Goal: Information Seeking & Learning: Learn about a topic

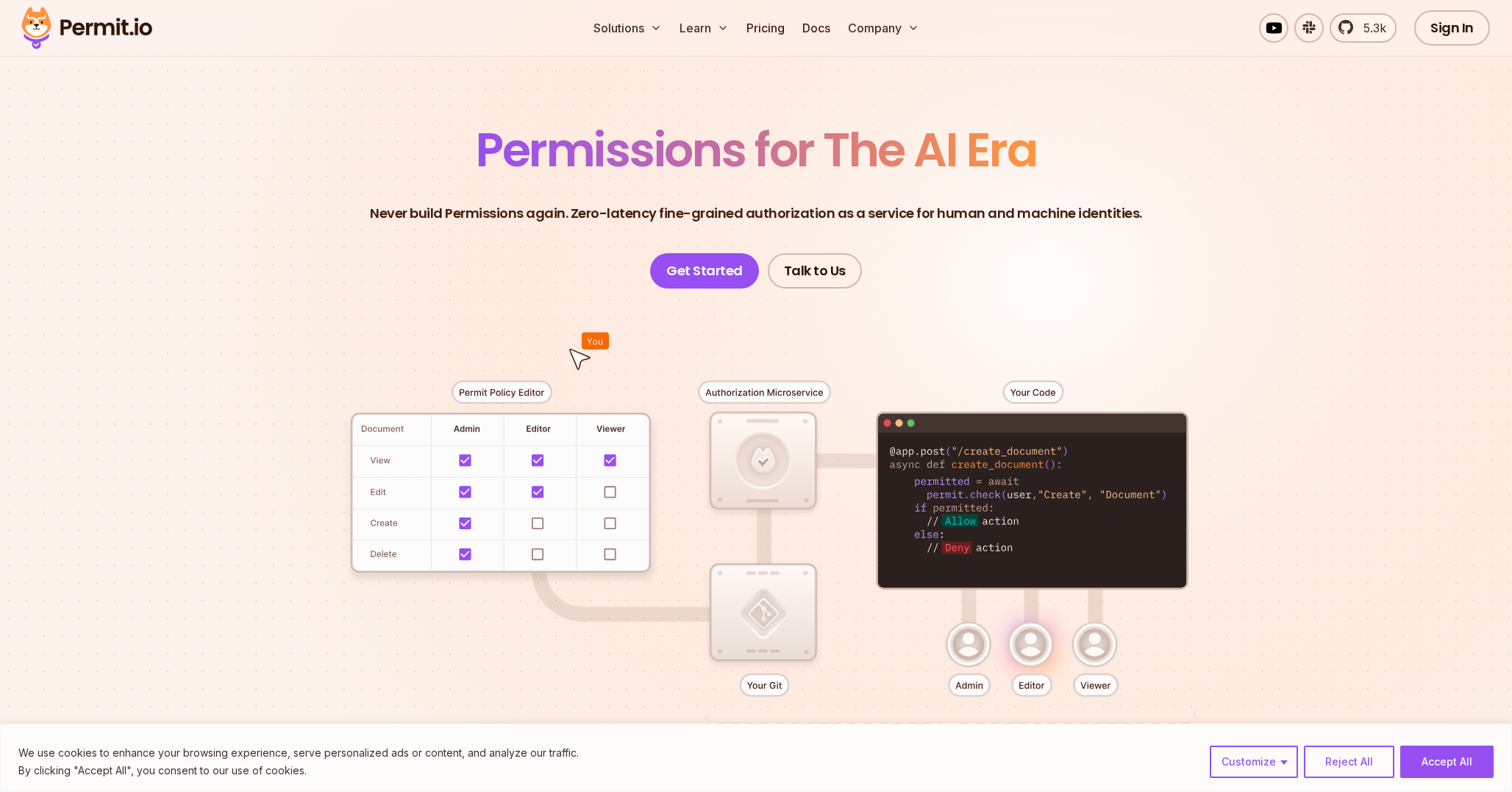
scroll to position [123, 0]
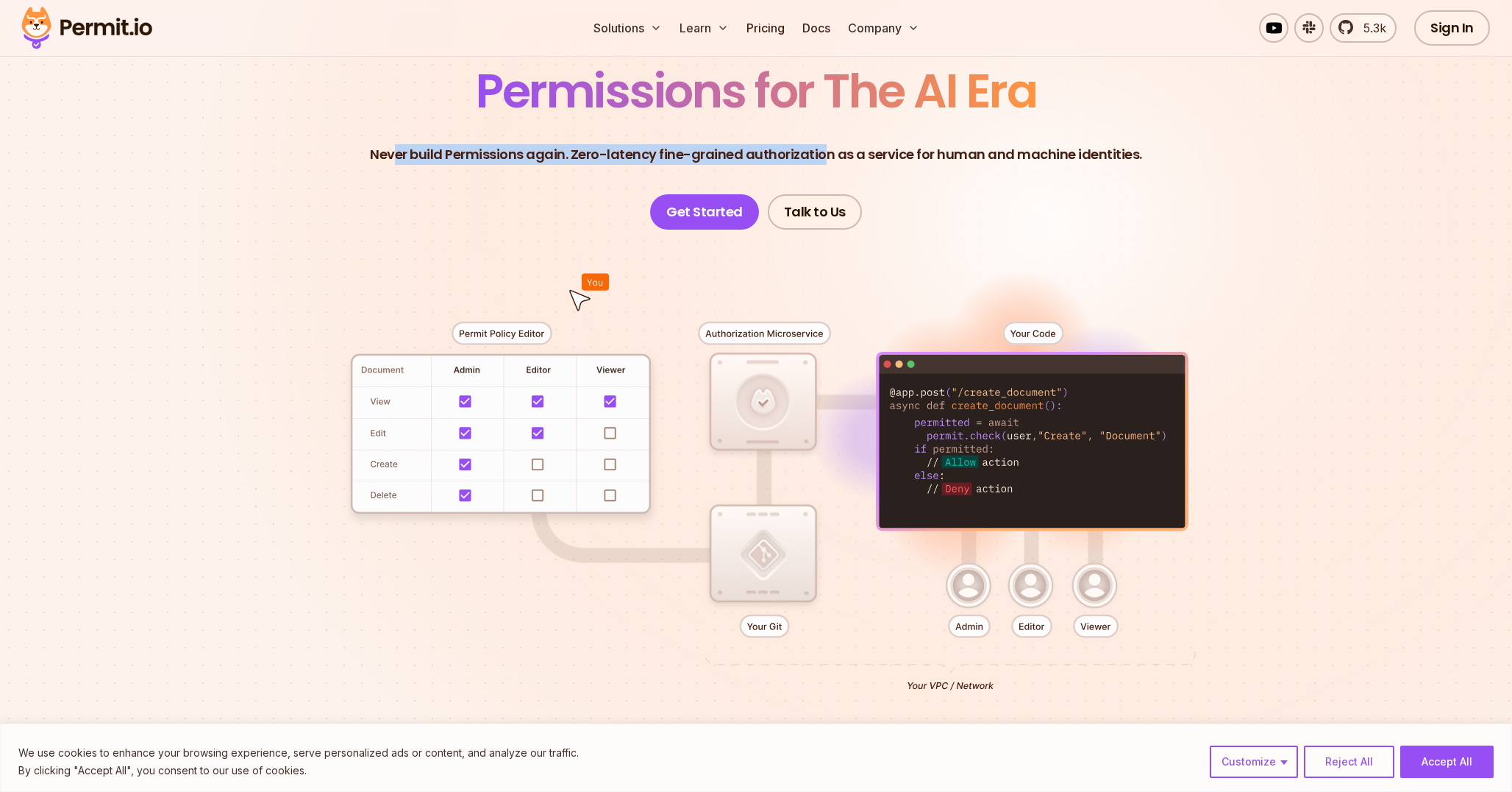
drag, startPoint x: 403, startPoint y: 151, endPoint x: 824, endPoint y: 154, distance: 421.0
click at [824, 154] on p "Never build Permissions again. Zero-latency fine-grained authorization as a ser…" at bounding box center [756, 154] width 772 height 21
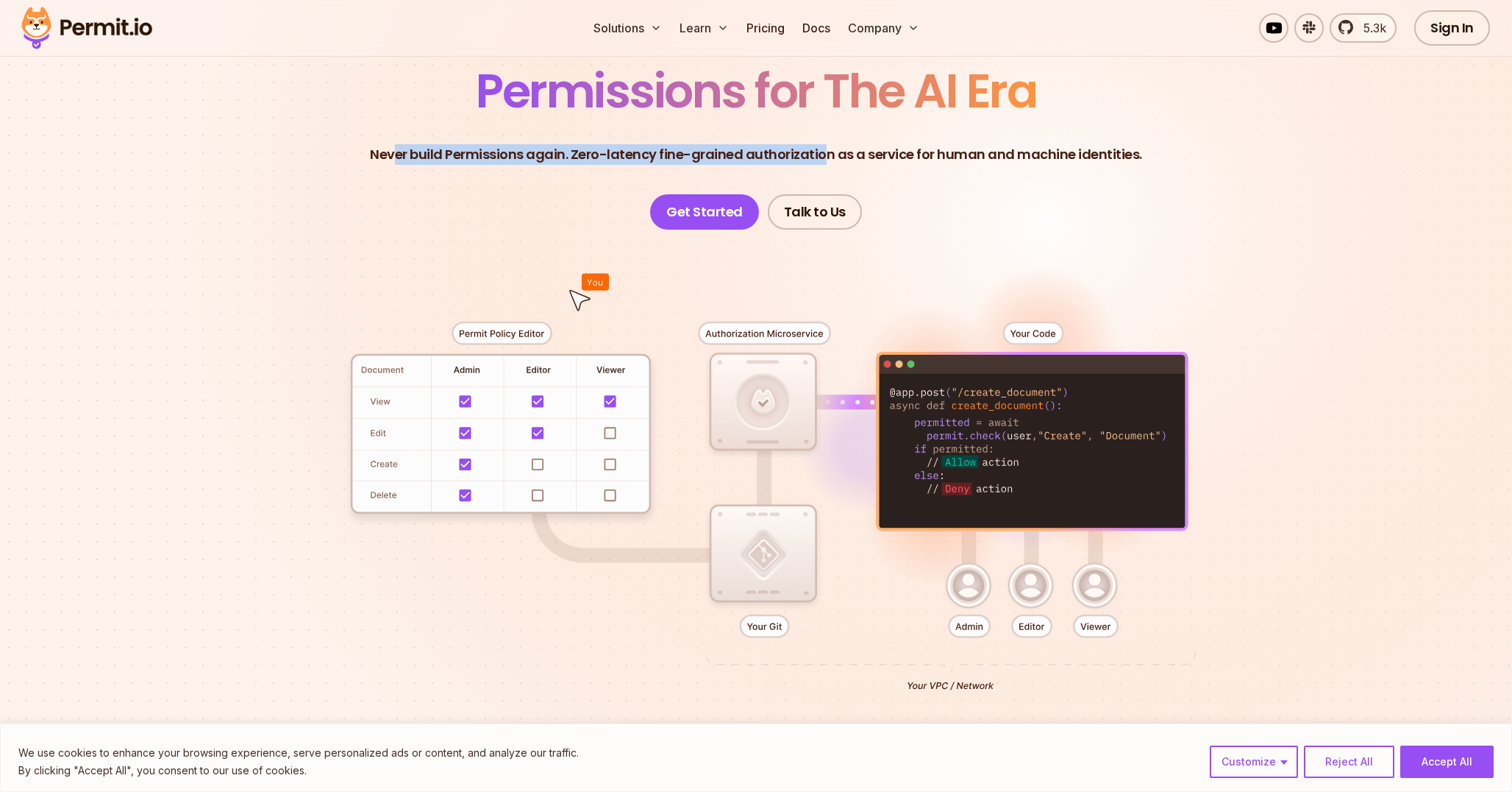
click at [824, 154] on p "Never build Permissions again. Zero-latency fine-grained authorization as a ser…" at bounding box center [756, 154] width 772 height 21
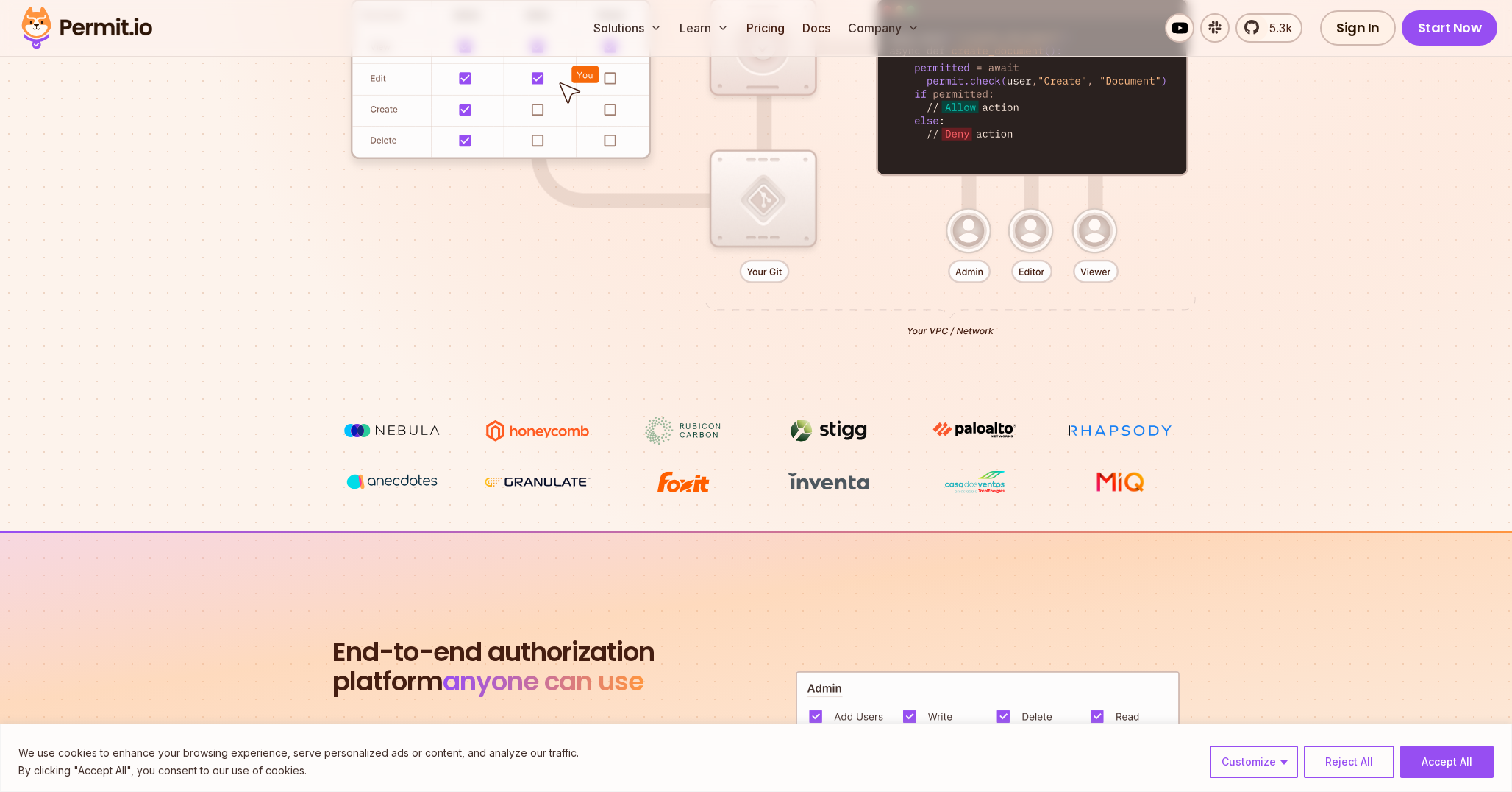
scroll to position [895, 0]
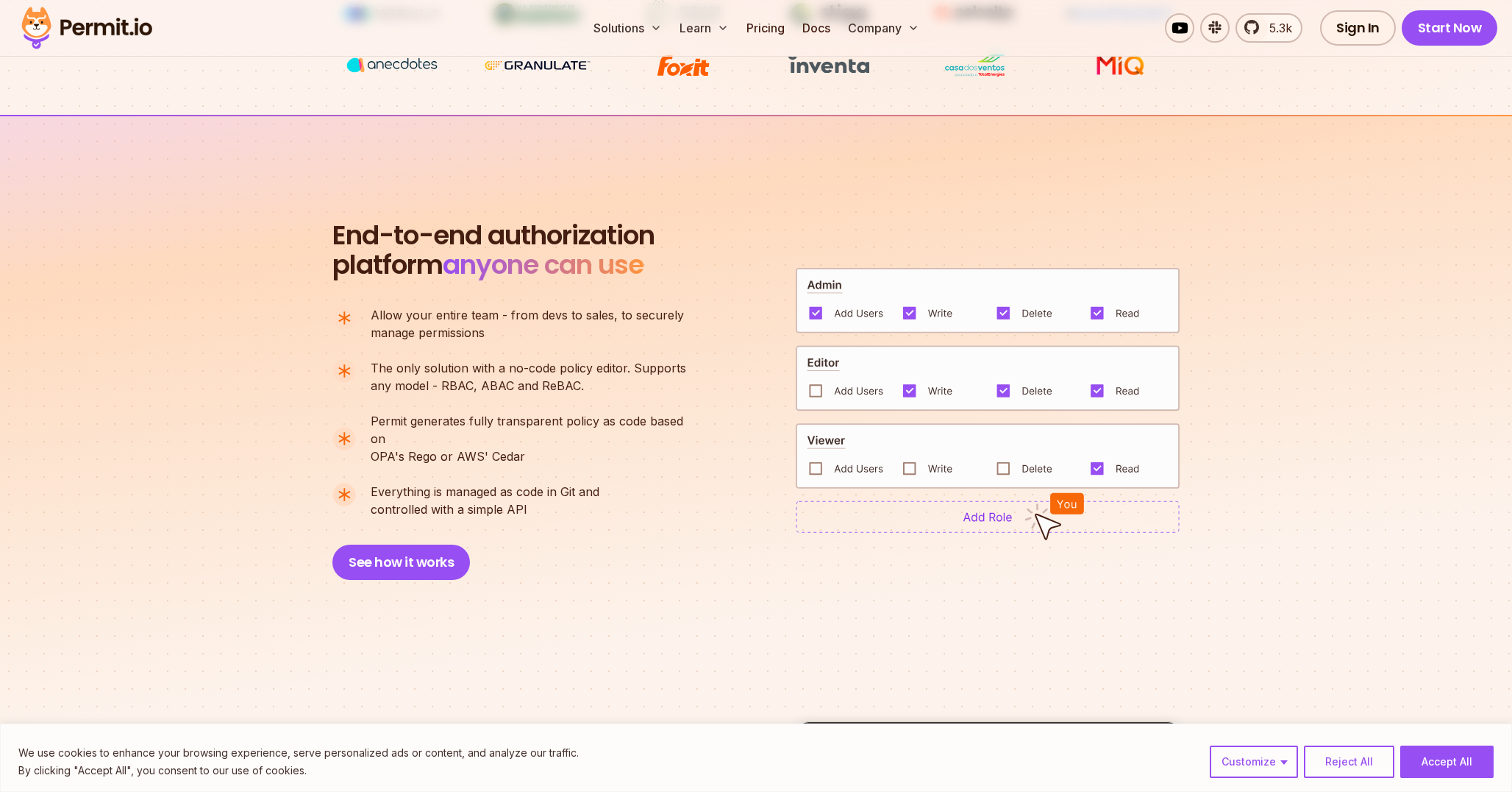
drag, startPoint x: 297, startPoint y: 202, endPoint x: 559, endPoint y: 564, distance: 446.9
click at [559, 564] on section "End-to-end authorization platform anyone can use A no-code authorization platfo…" at bounding box center [756, 383] width 1512 height 535
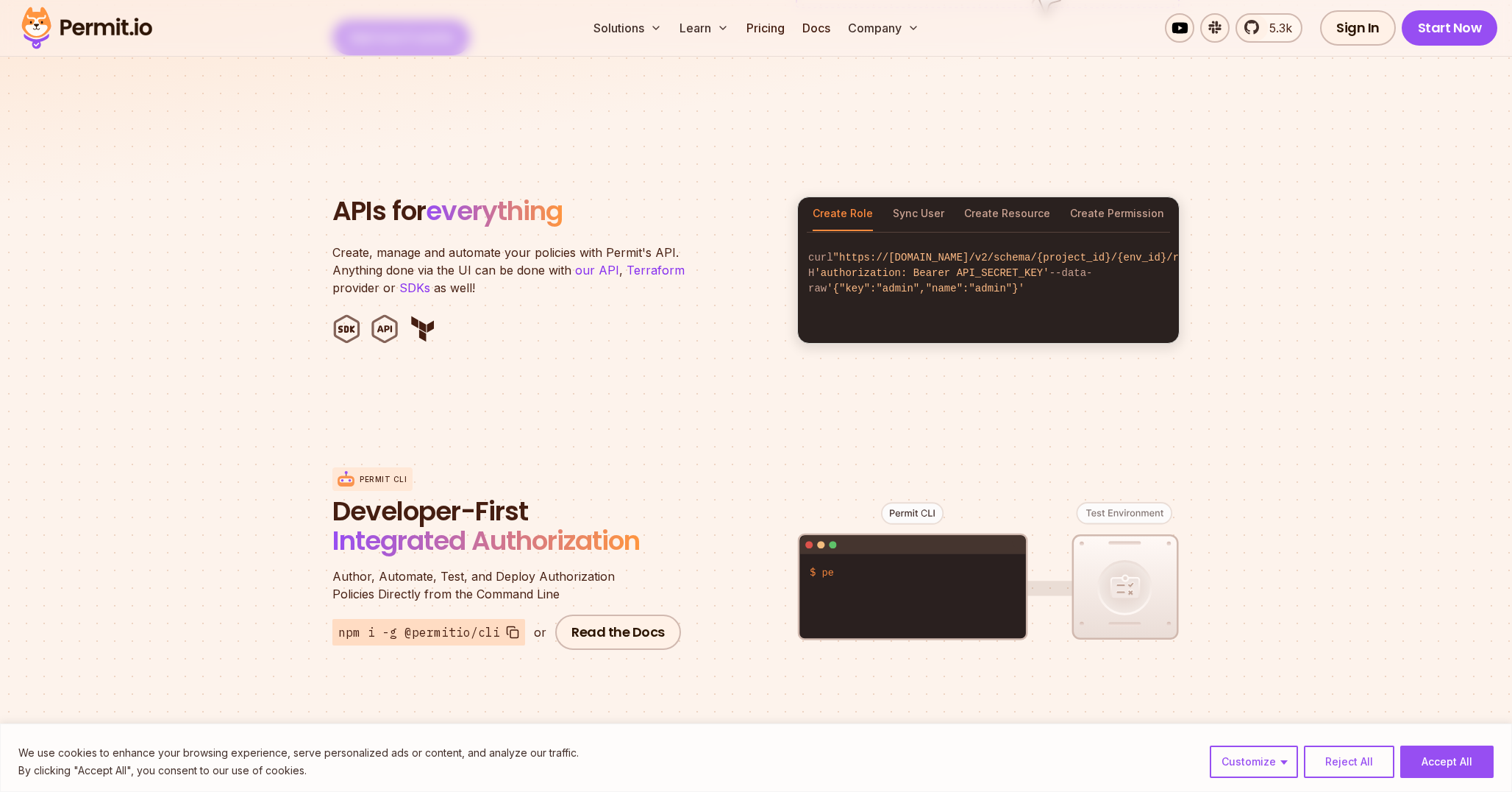
scroll to position [1420, 0]
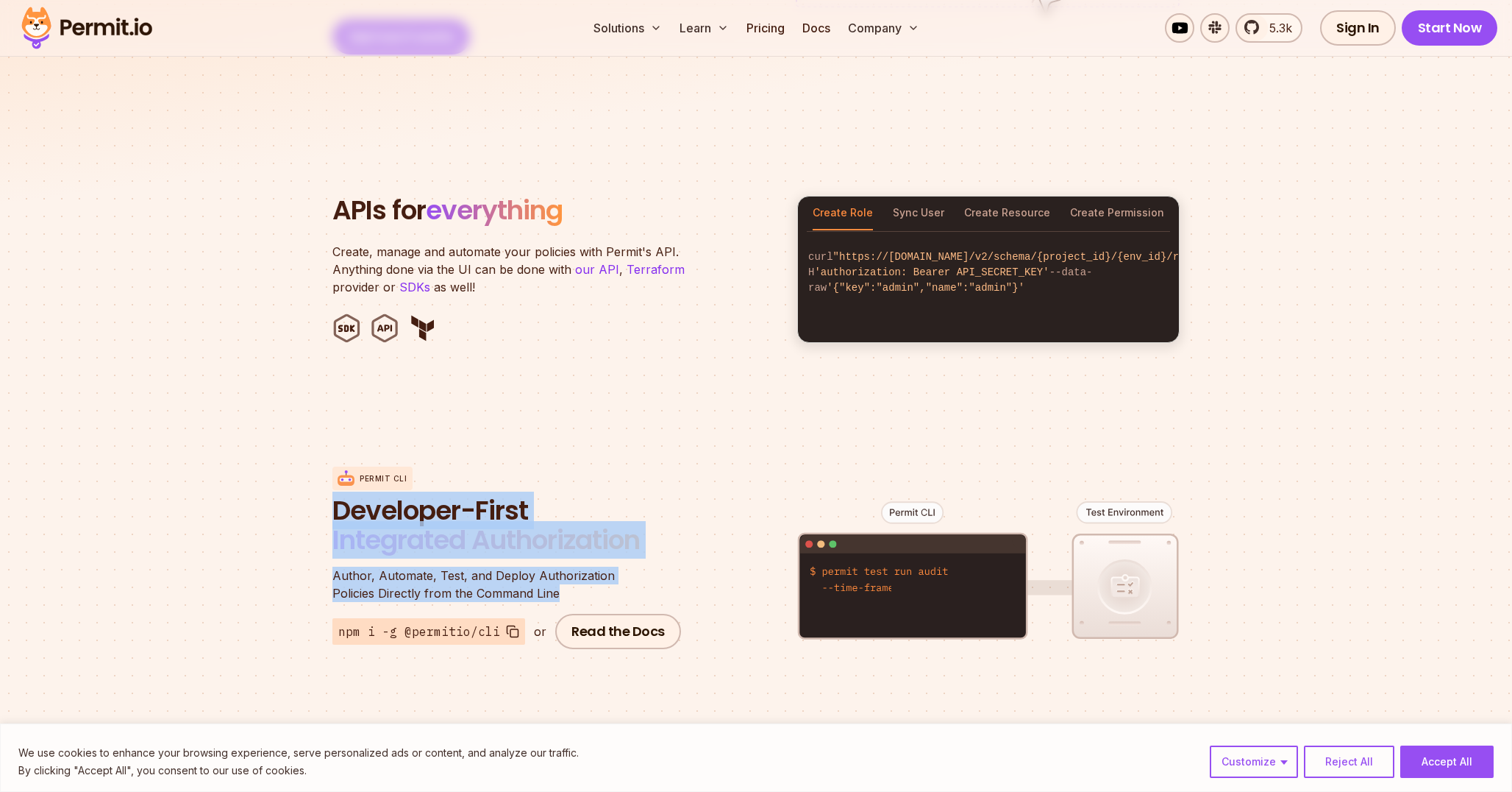
drag, startPoint x: 379, startPoint y: 506, endPoint x: 685, endPoint y: 587, distance: 316.5
click at [688, 586] on section "Permit CLI Developer-First Integrated Authorization Author, Automate, Test, and…" at bounding box center [756, 558] width 1512 height 289
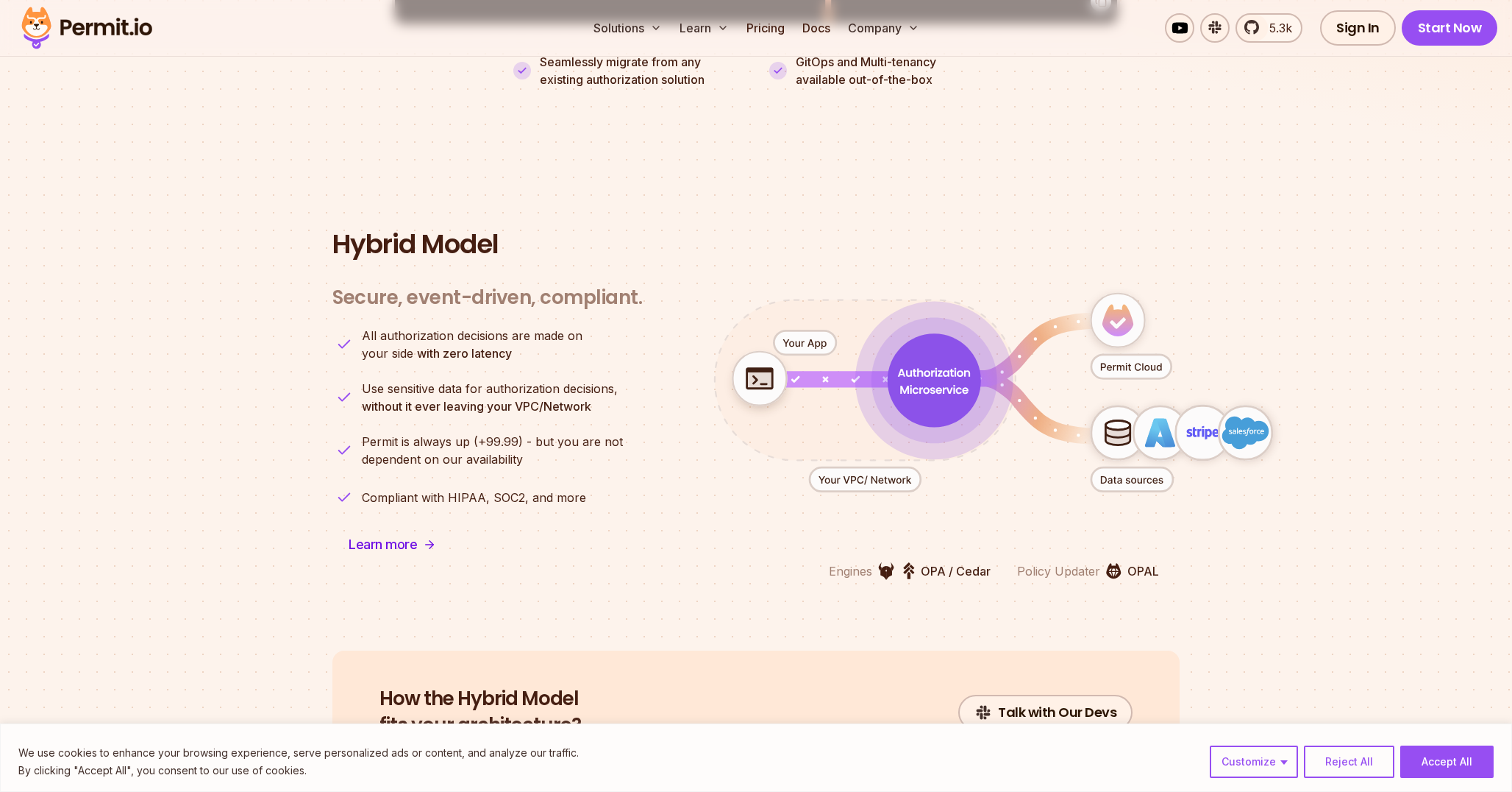
scroll to position [3604, 0]
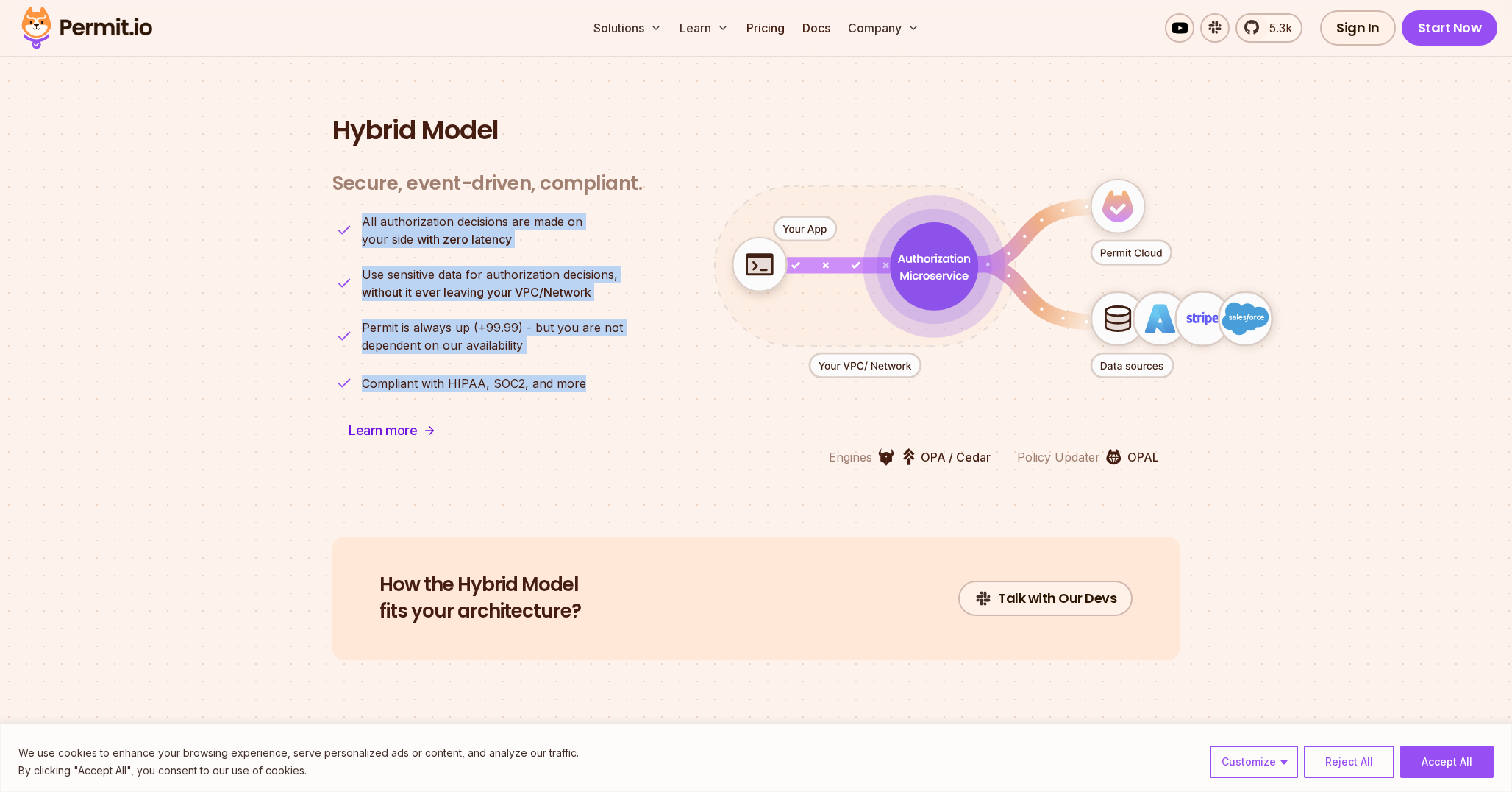
drag, startPoint x: 630, startPoint y: 386, endPoint x: 363, endPoint y: 193, distance: 329.5
click at [363, 193] on div "Secure, event-driven, compliant. Engines OPA / Cedar Policy Updater OPAL All au…" at bounding box center [486, 310] width 309 height 312
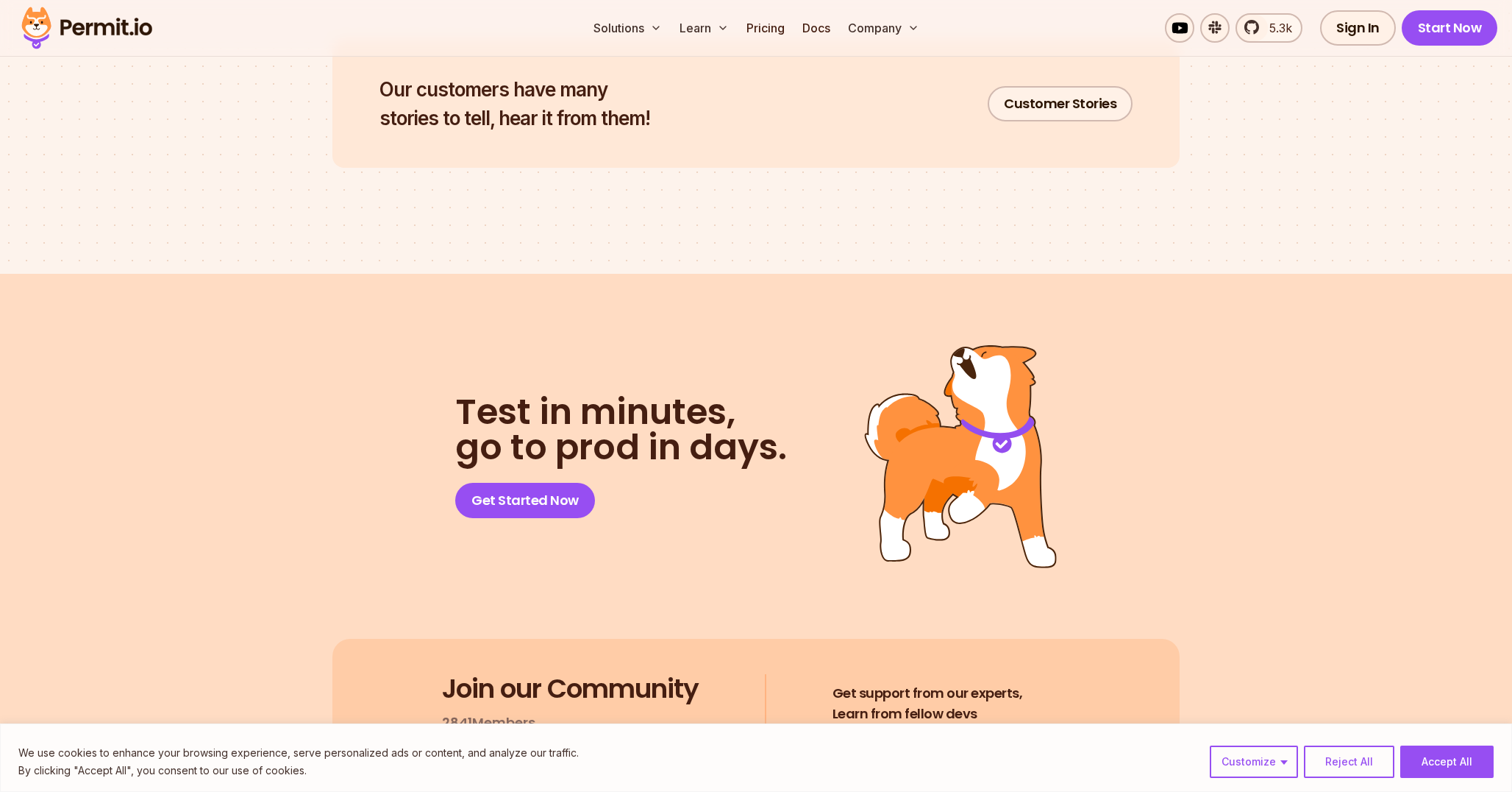
scroll to position [7418, 0]
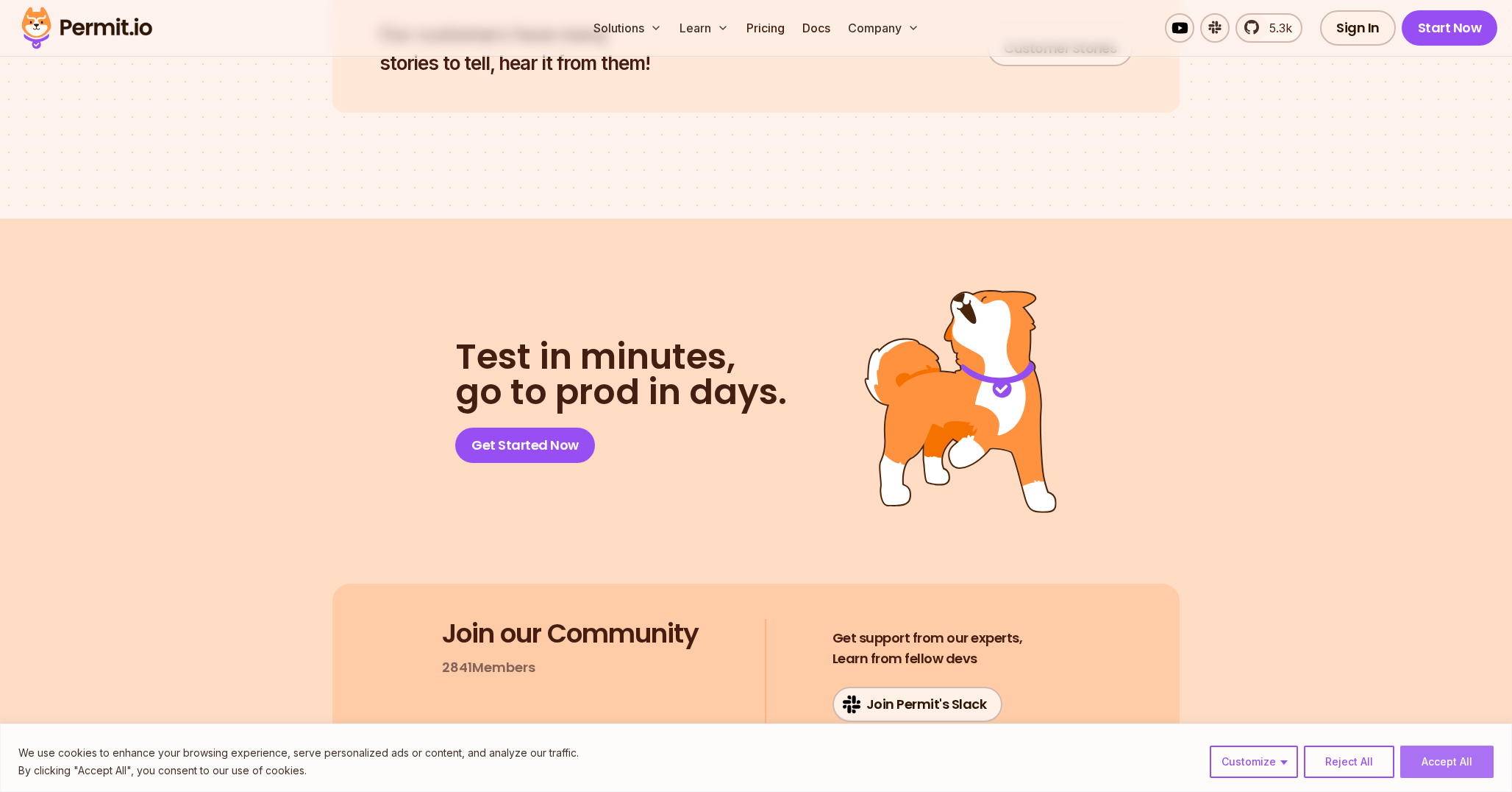
click at [1416, 752] on button "Accept All" at bounding box center [1447, 761] width 93 height 33
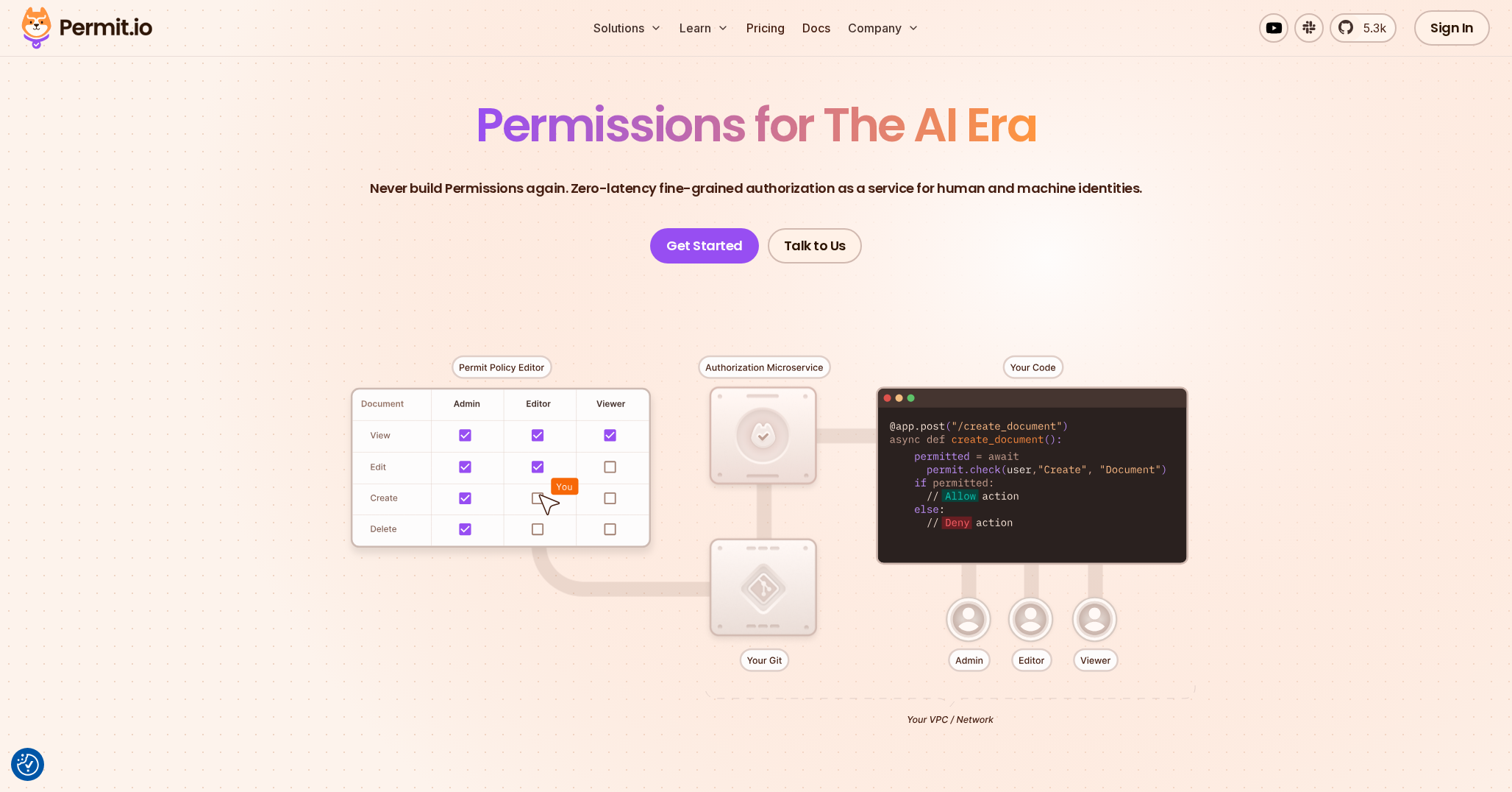
scroll to position [0, 0]
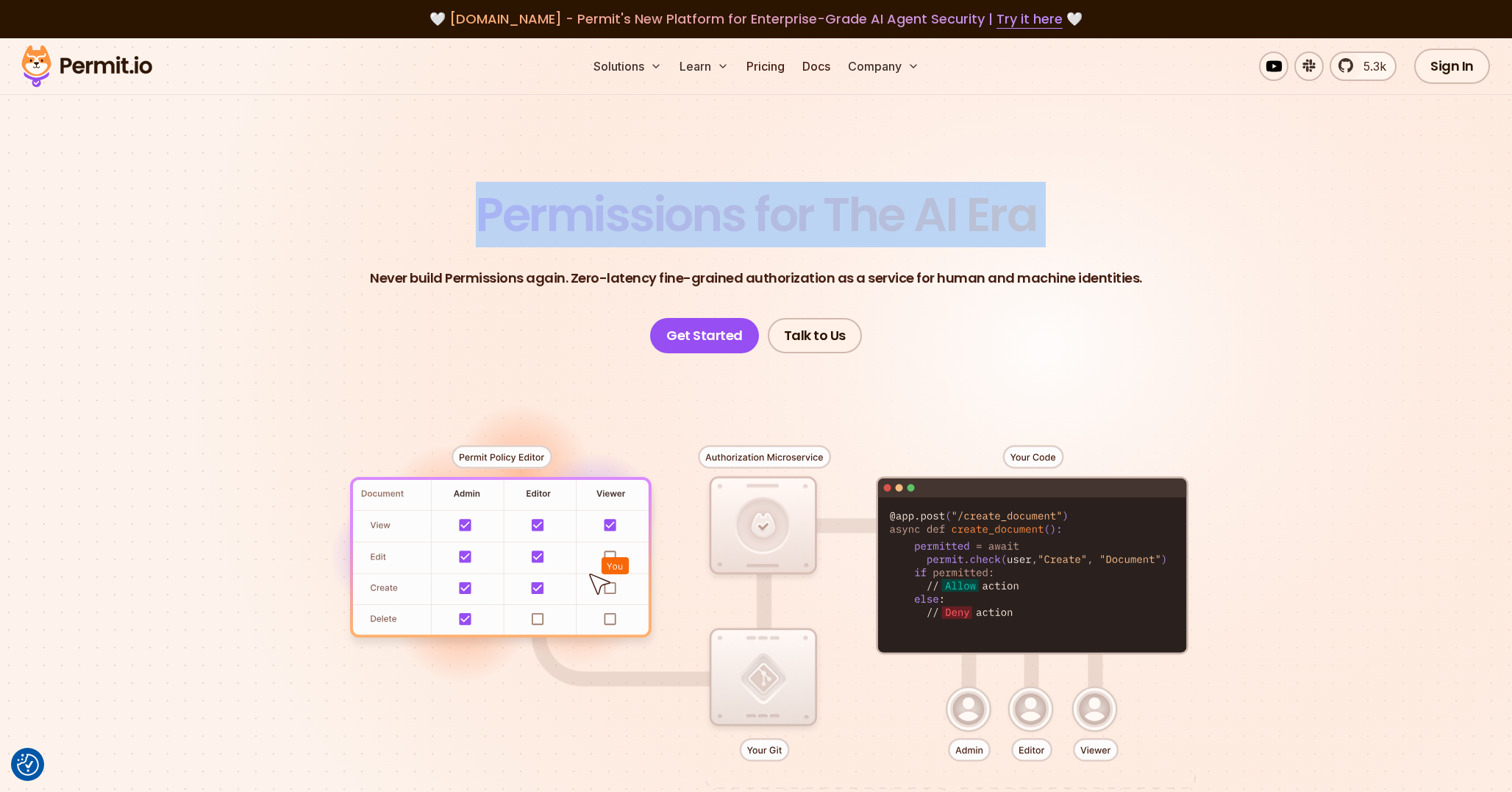
drag, startPoint x: 444, startPoint y: 201, endPoint x: 1119, endPoint y: 266, distance: 678.1
click at [1121, 266] on header "Permissions for The AI Era Never build Permissions again. Zero-latency fine-gra…" at bounding box center [756, 272] width 1030 height 162
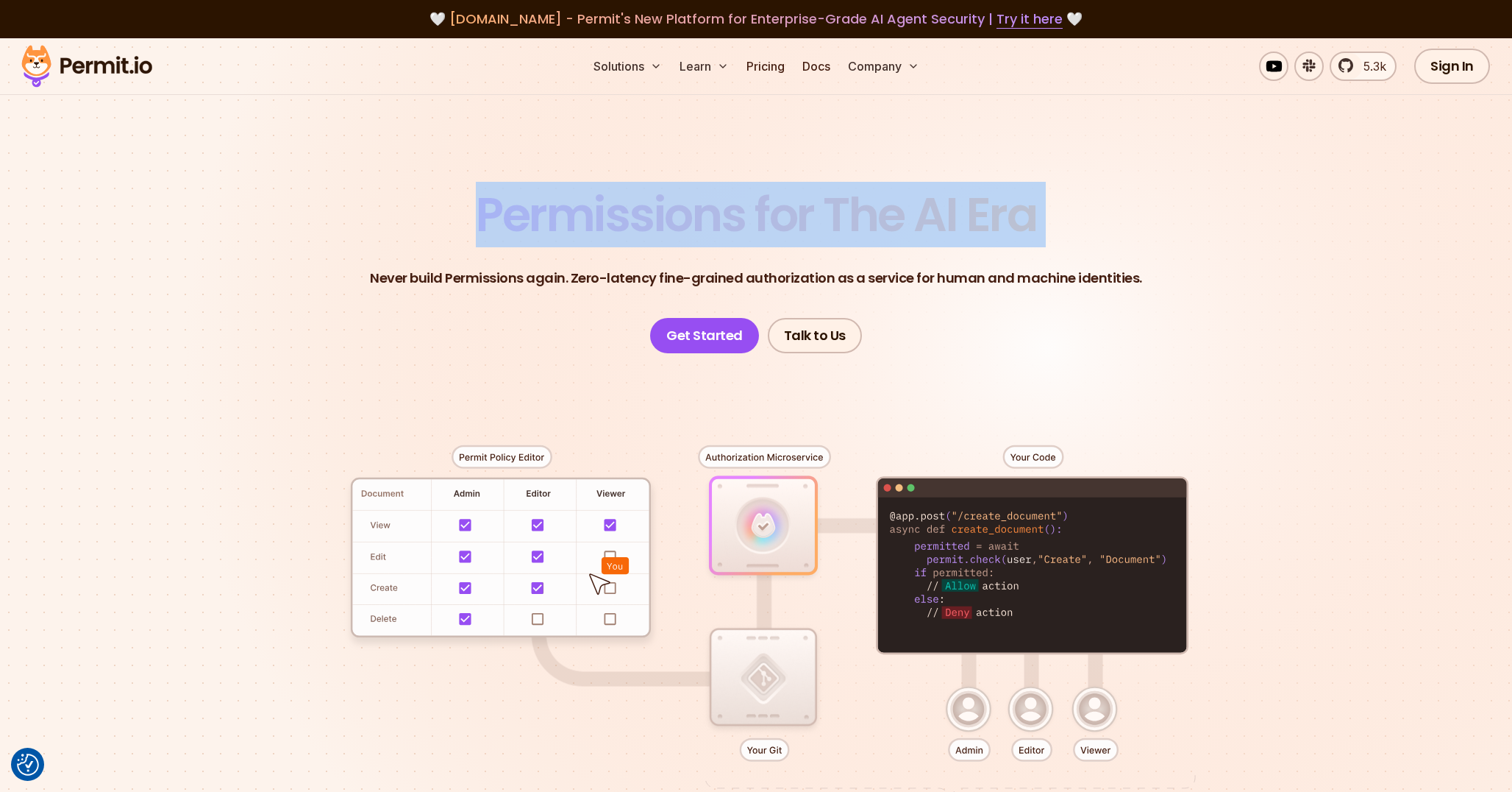
click at [953, 169] on section "Permissions for The AI Era Never build Permissions again. Zero-latency fine-gra…" at bounding box center [756, 524] width 1512 height 972
